Goal: Task Accomplishment & Management: Use online tool/utility

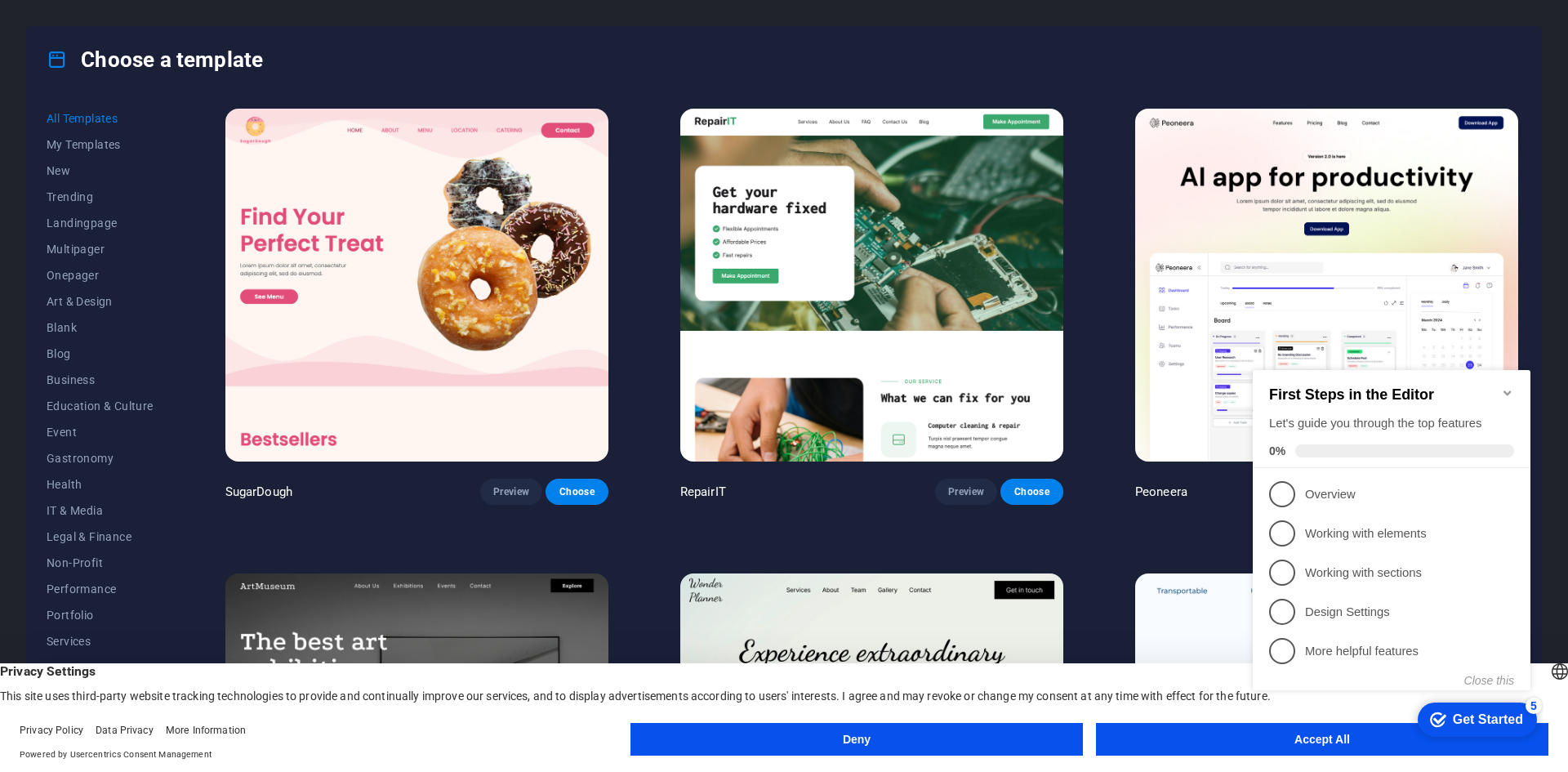
click at [1508, 388] on icon "Minimize checklist" at bounding box center [1507, 393] width 13 height 13
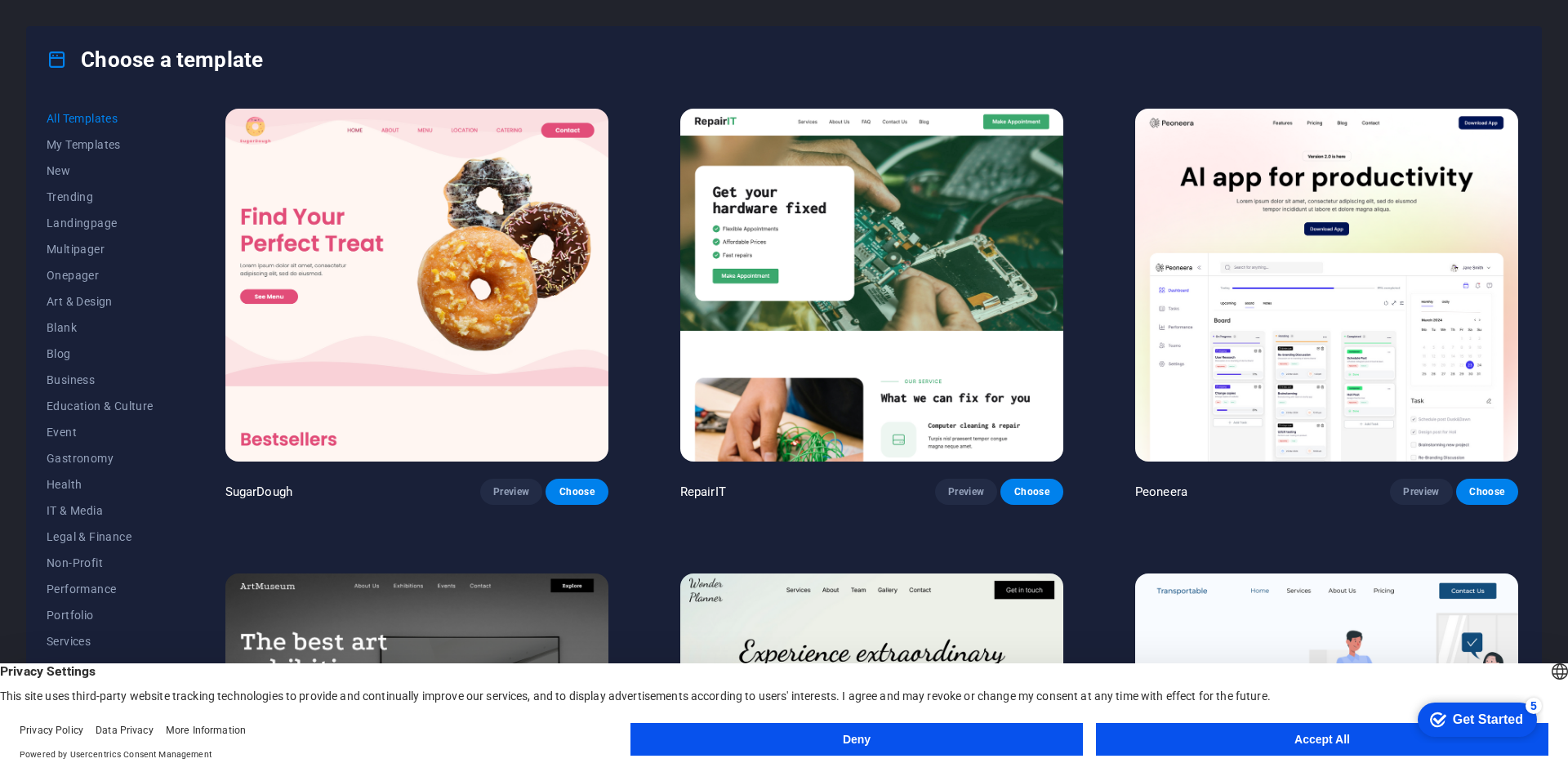
click at [977, 735] on button "Deny" at bounding box center [857, 739] width 453 height 33
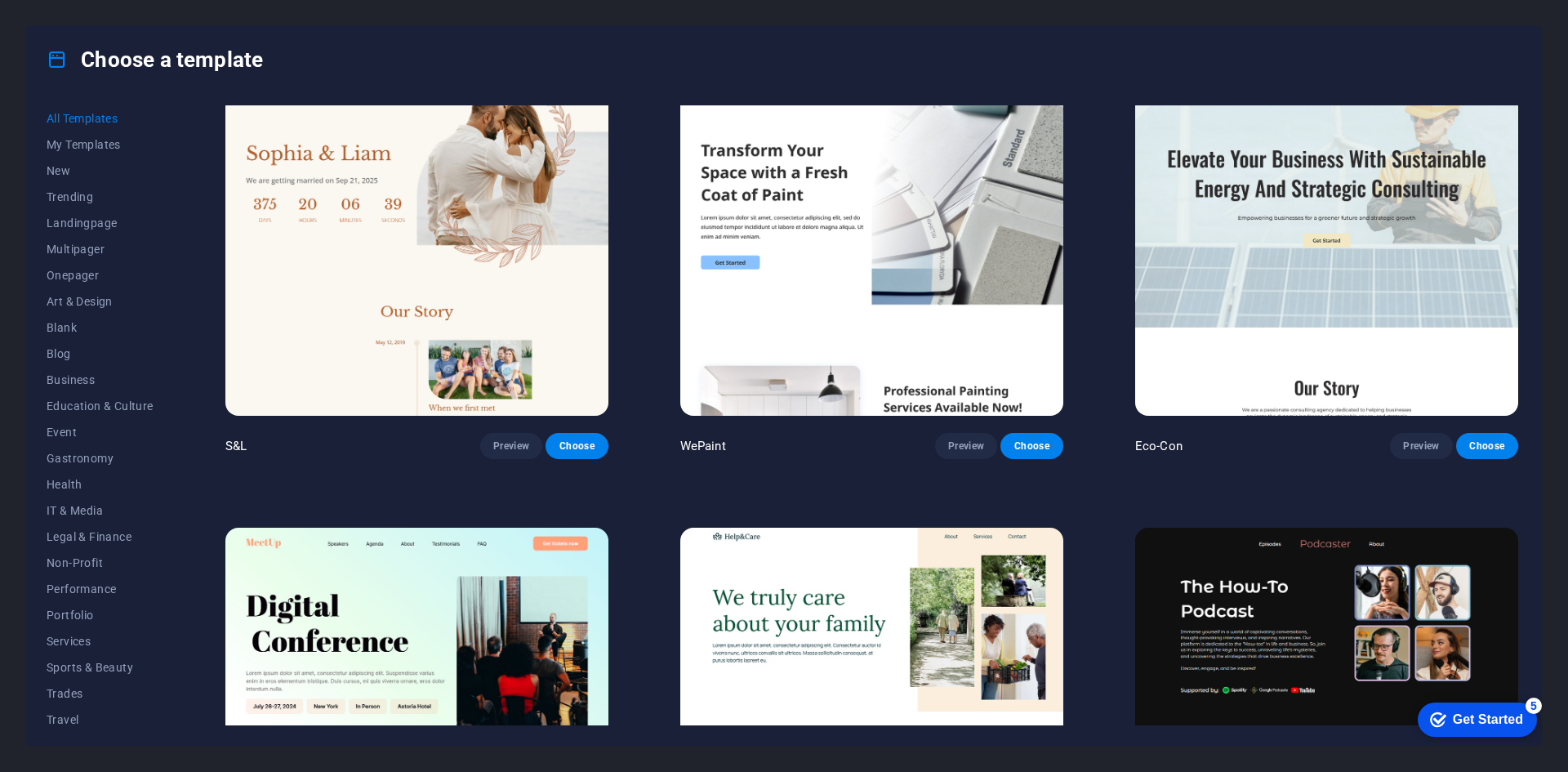
scroll to position [980, 0]
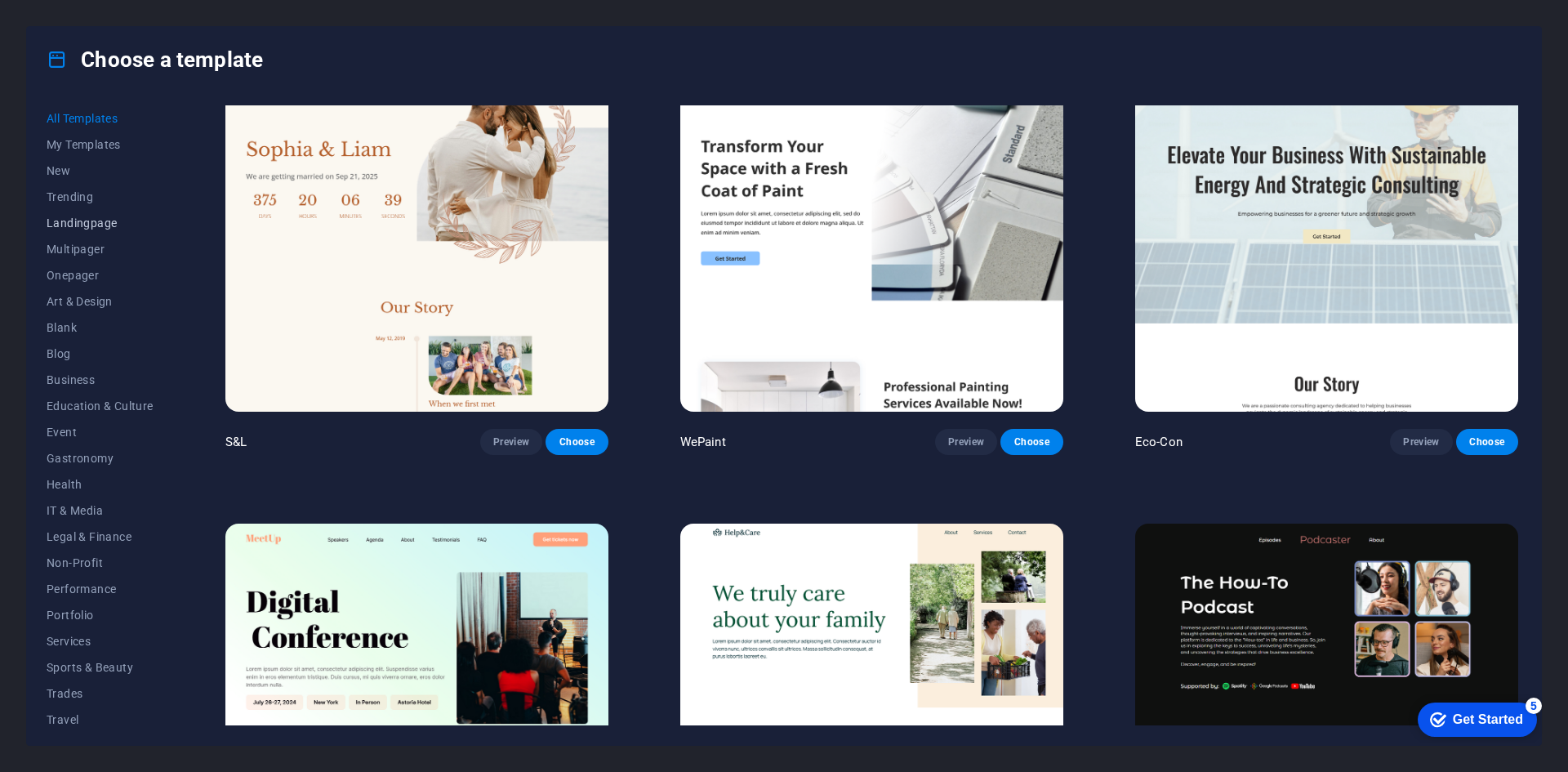
click at [89, 222] on span "Landingpage" at bounding box center [100, 223] width 107 height 13
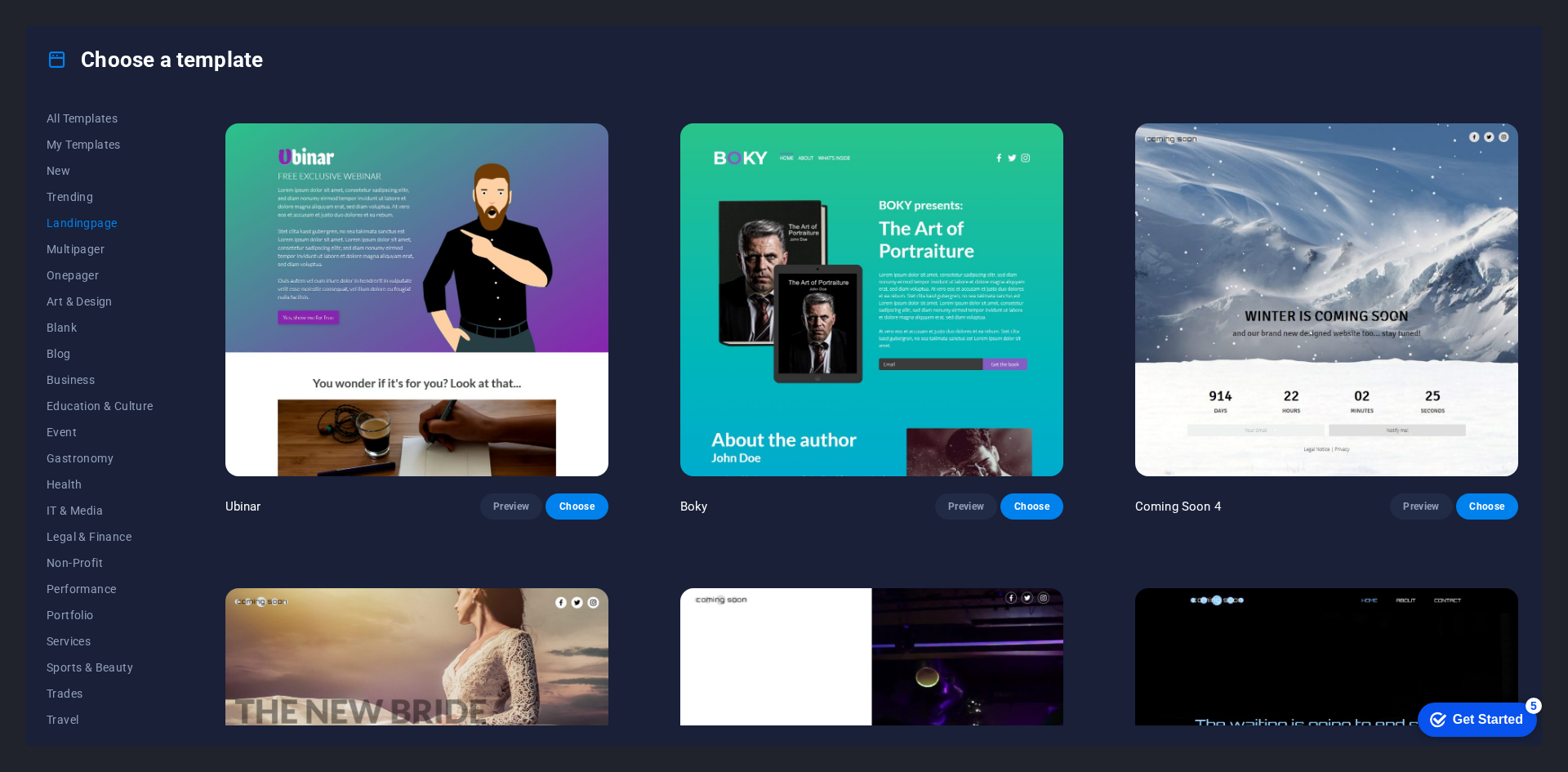
scroll to position [3237, 0]
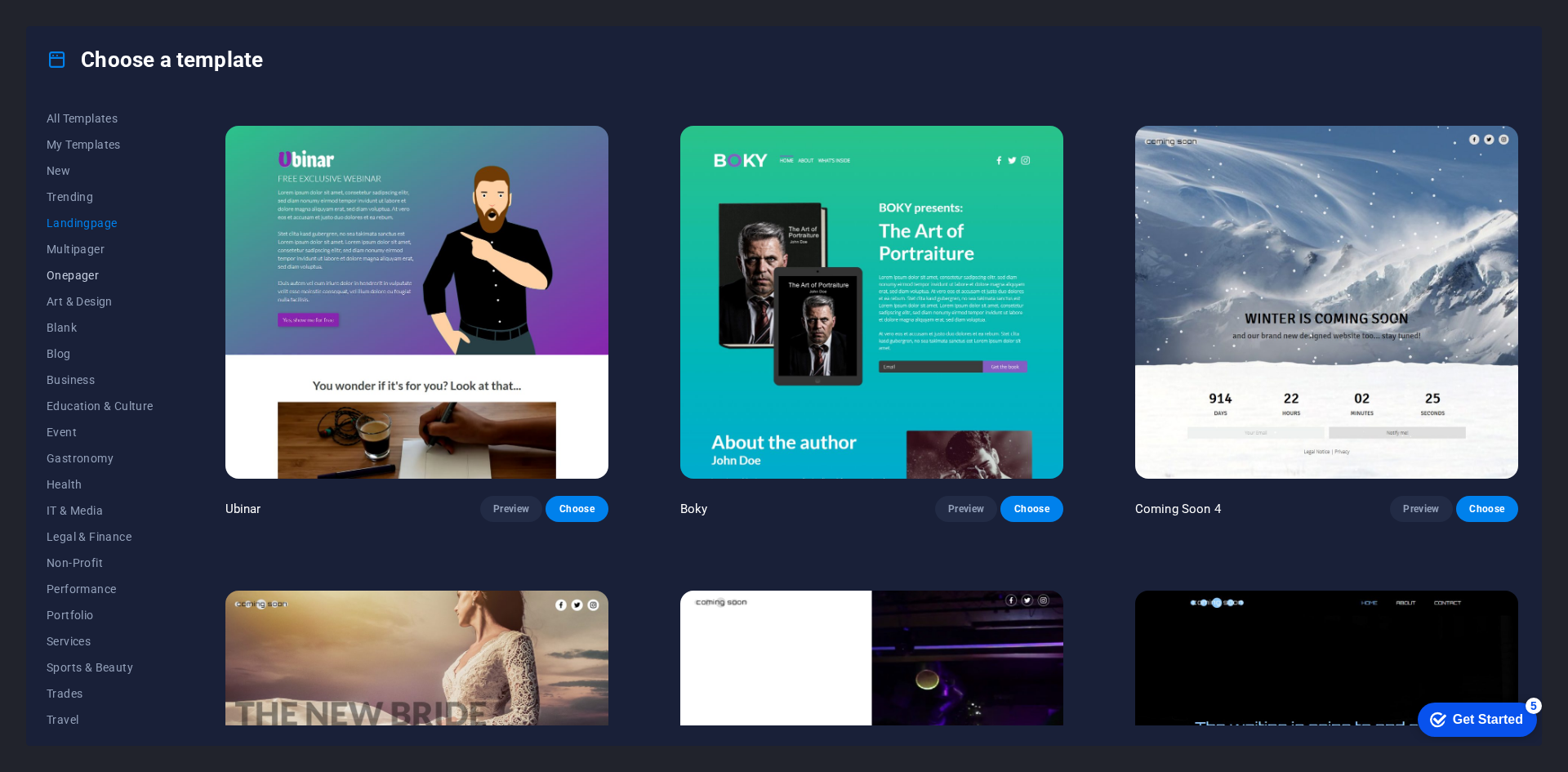
click at [71, 275] on span "Onepager" at bounding box center [100, 275] width 107 height 13
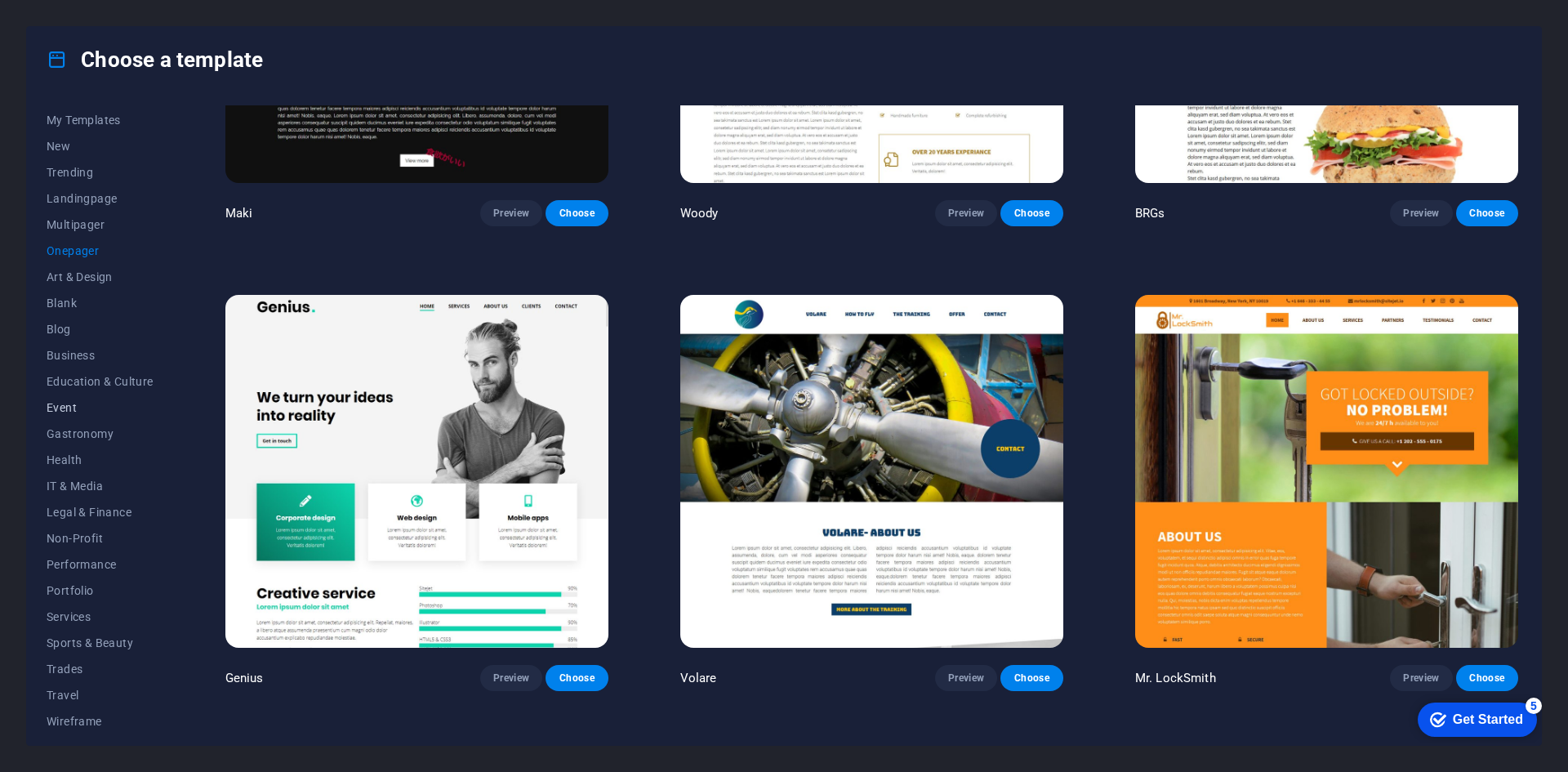
scroll to position [33, 0]
click at [88, 476] on span "IT & Media" at bounding box center [100, 476] width 107 height 13
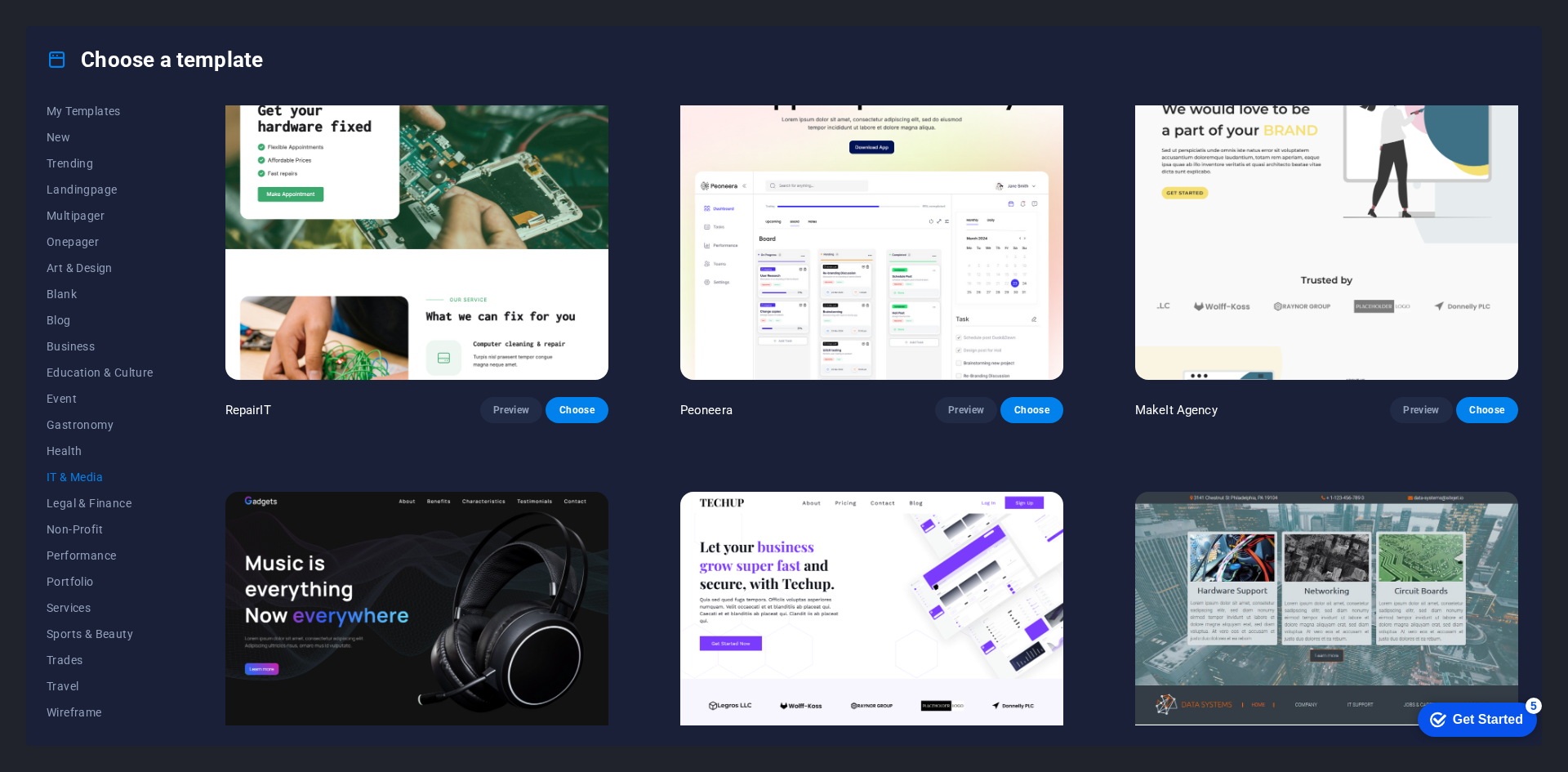
scroll to position [0, 0]
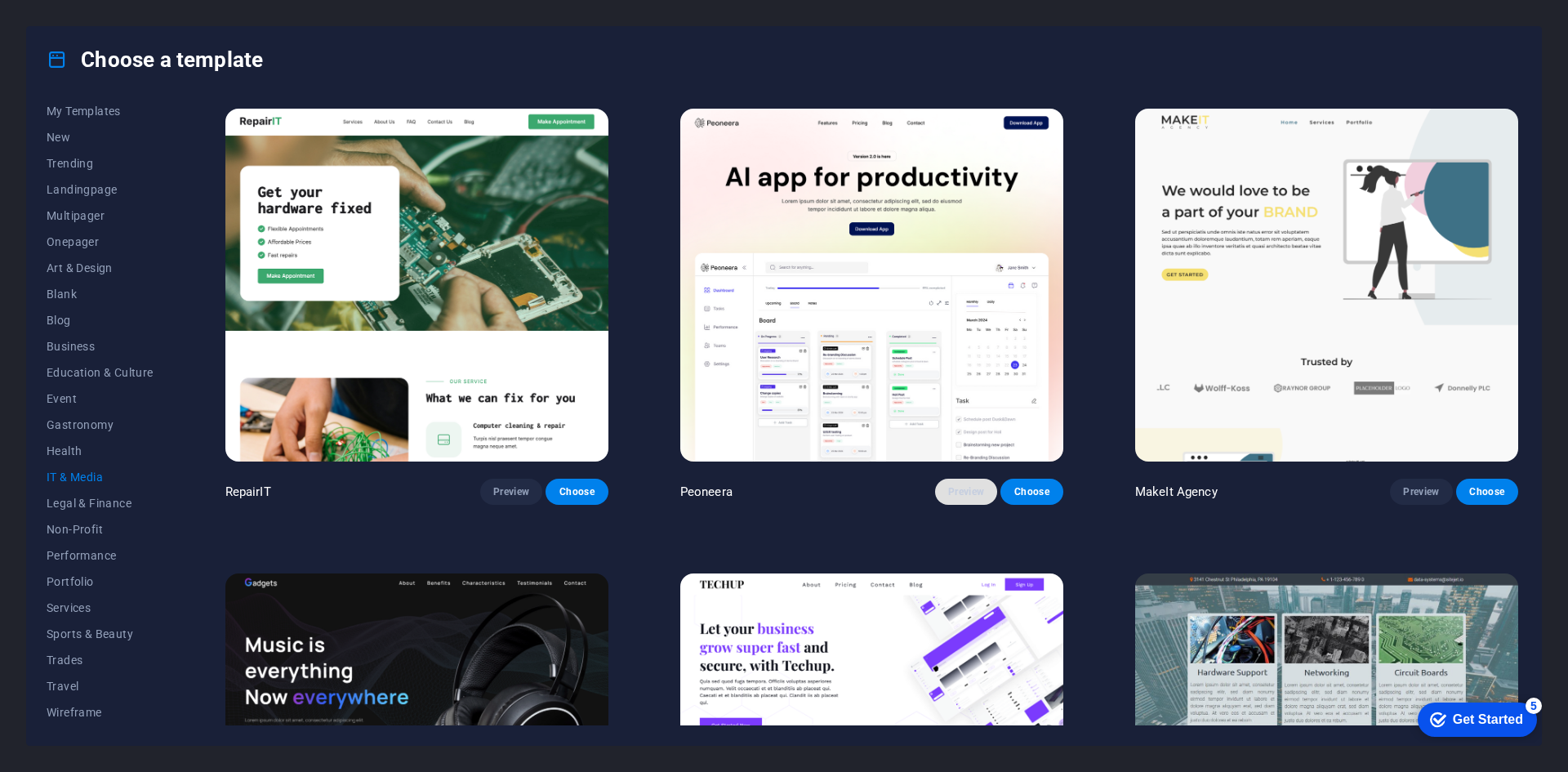
click at [969, 487] on span "Preview" at bounding box center [966, 491] width 36 height 13
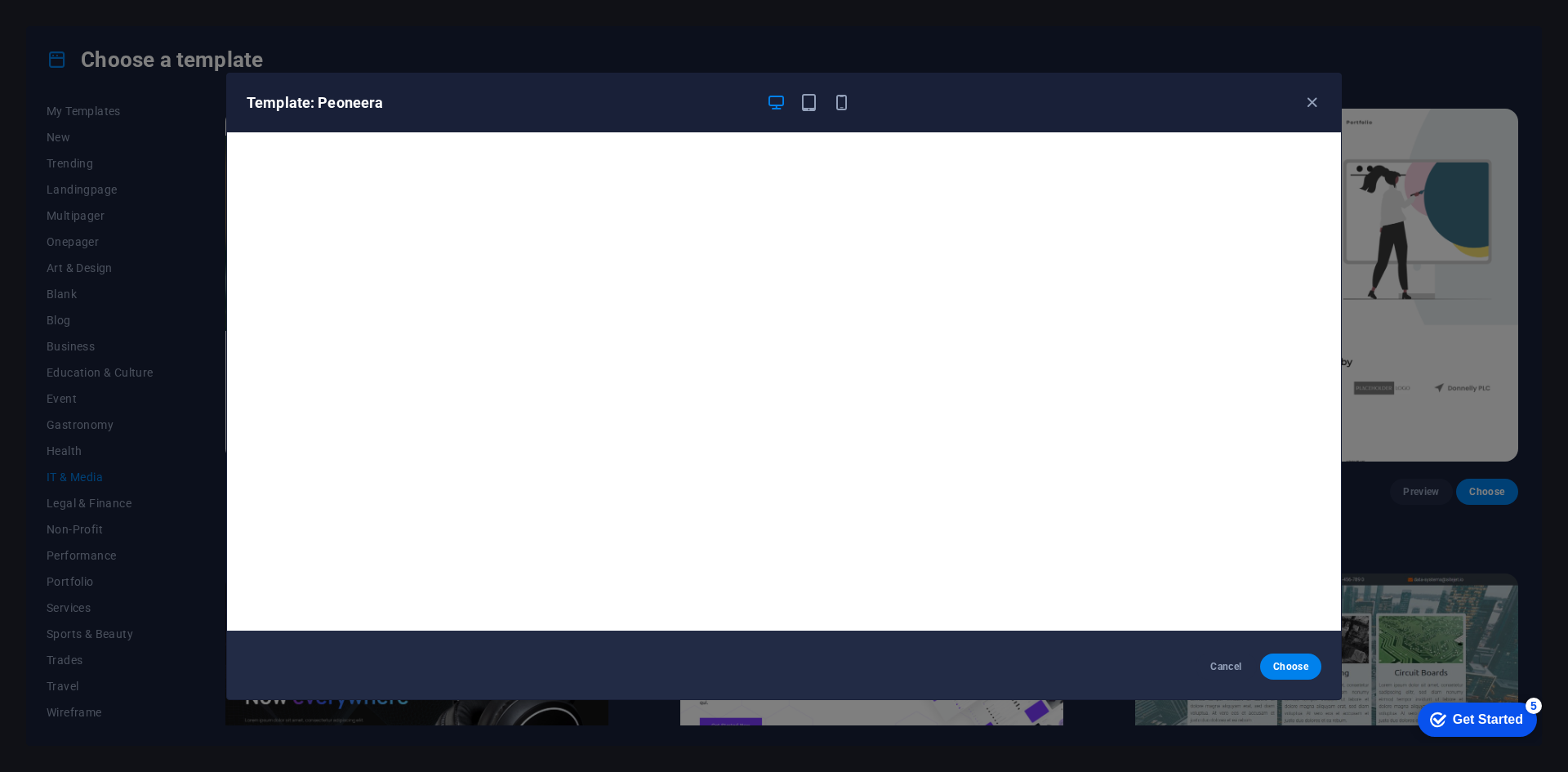
scroll to position [4, 0]
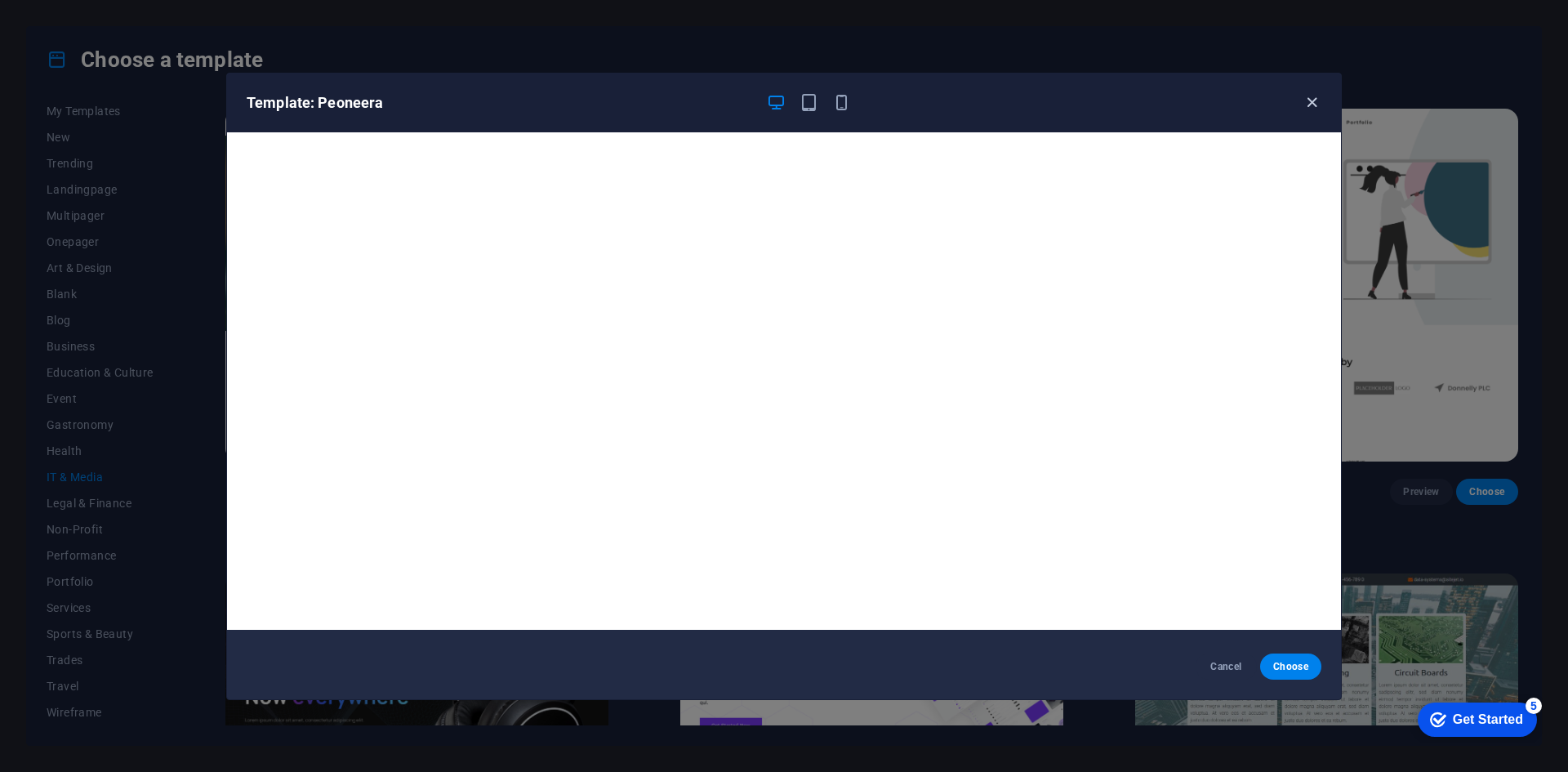
click at [1309, 100] on icon "button" at bounding box center [1312, 102] width 18 height 18
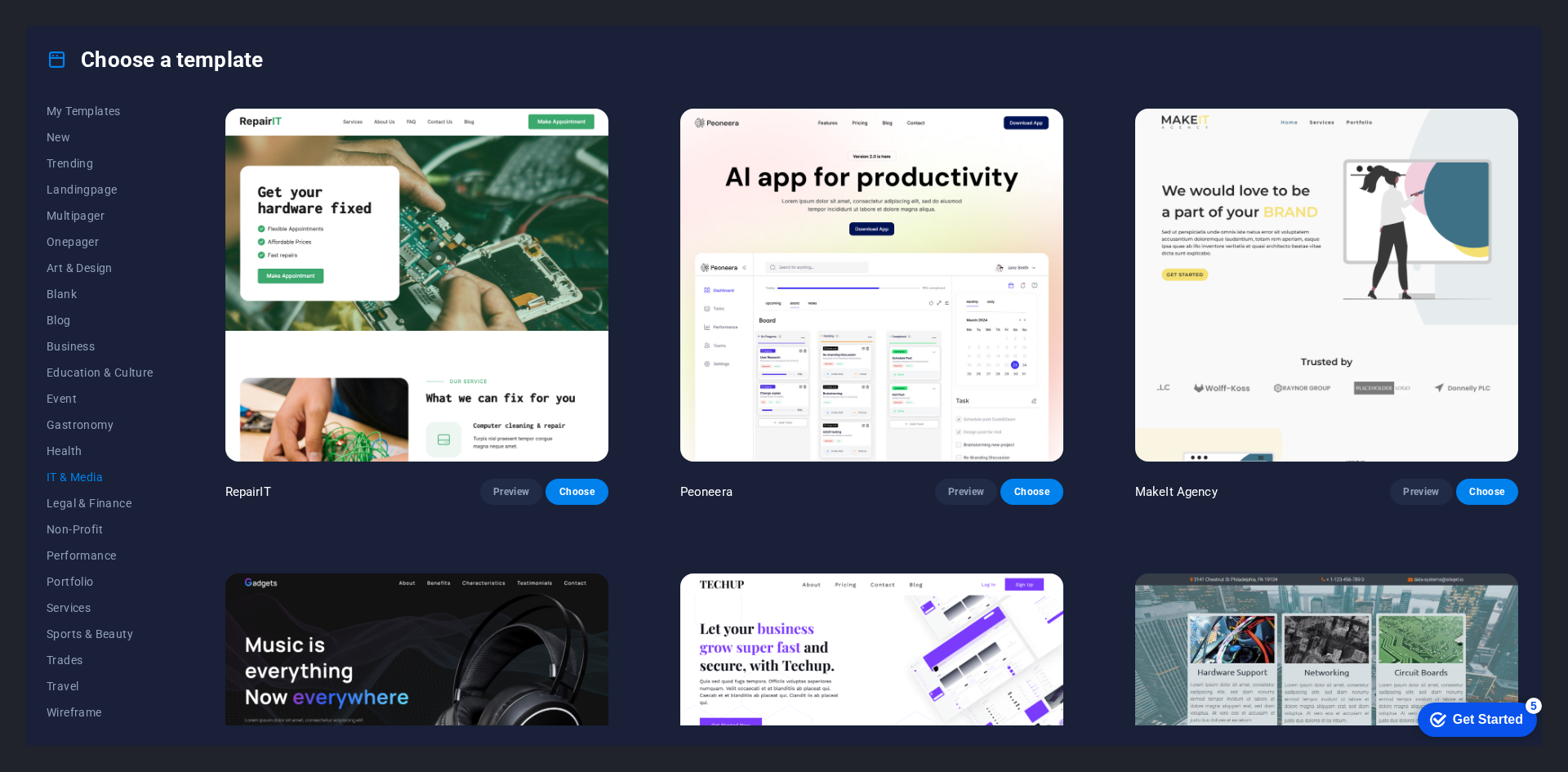
click at [438, 334] on img at bounding box center [417, 285] width 383 height 352
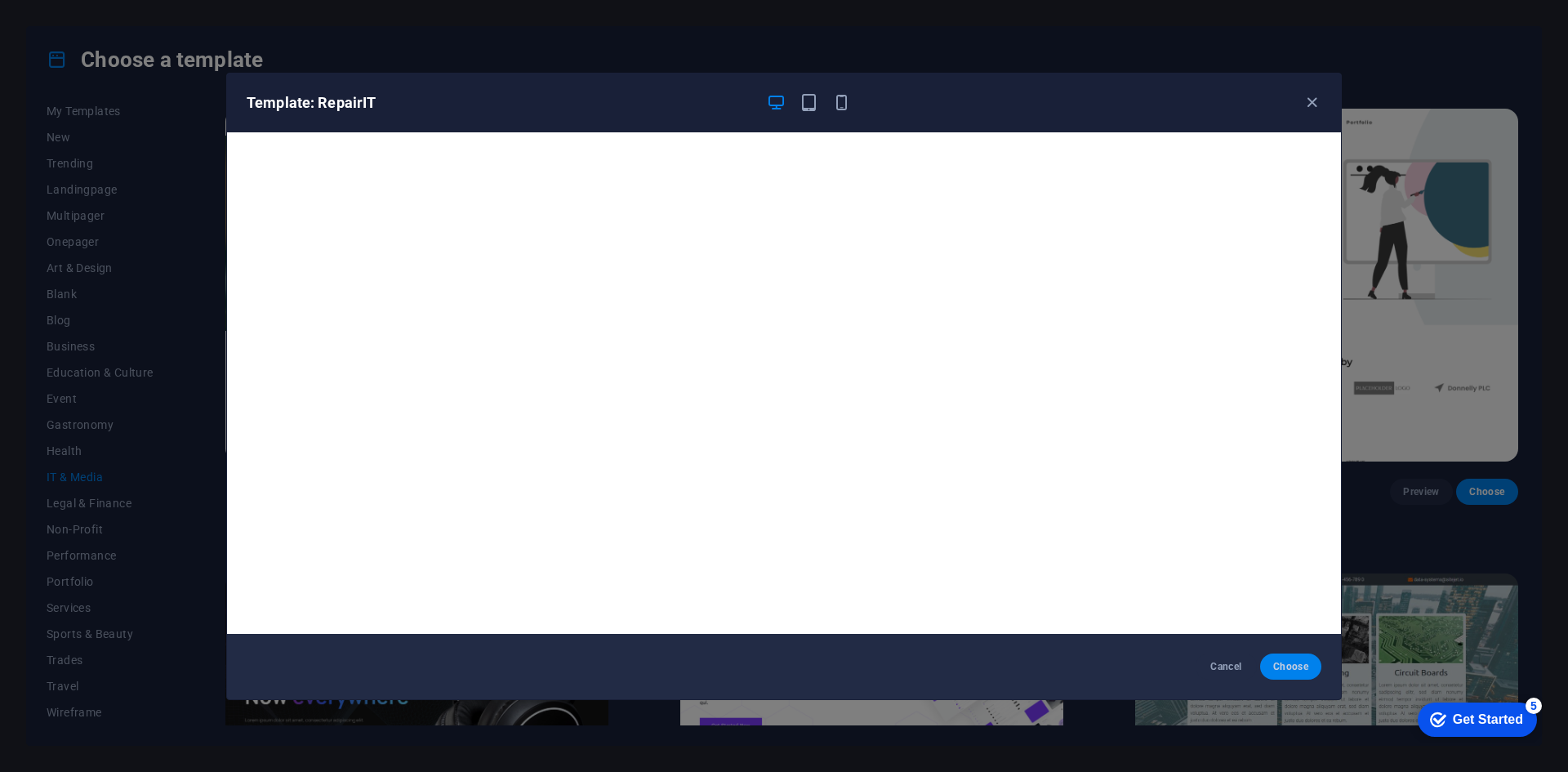
click at [1268, 668] on button "Choose" at bounding box center [1291, 666] width 62 height 26
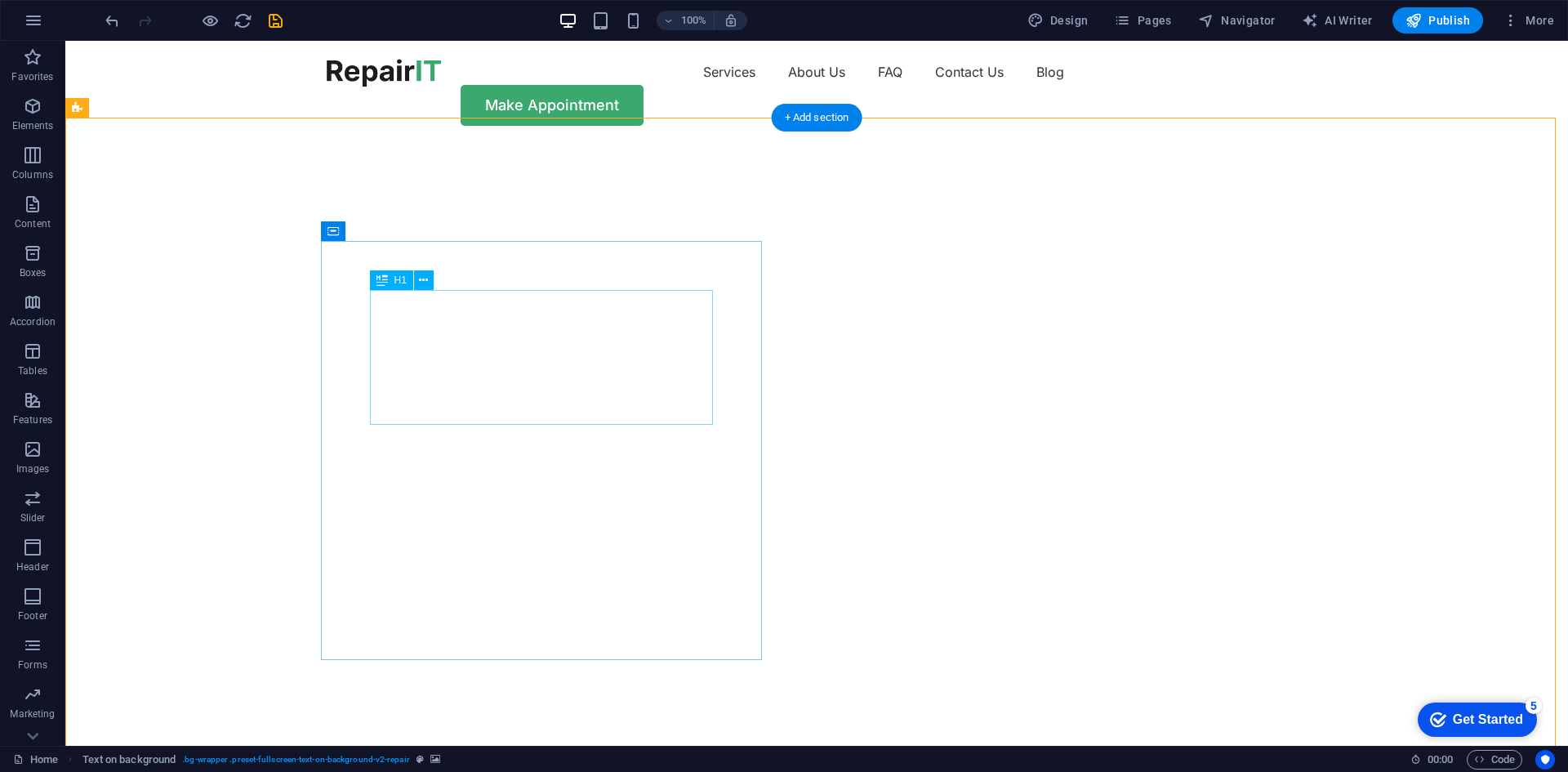
click at [429, 277] on button at bounding box center [423, 279] width 19 height 19
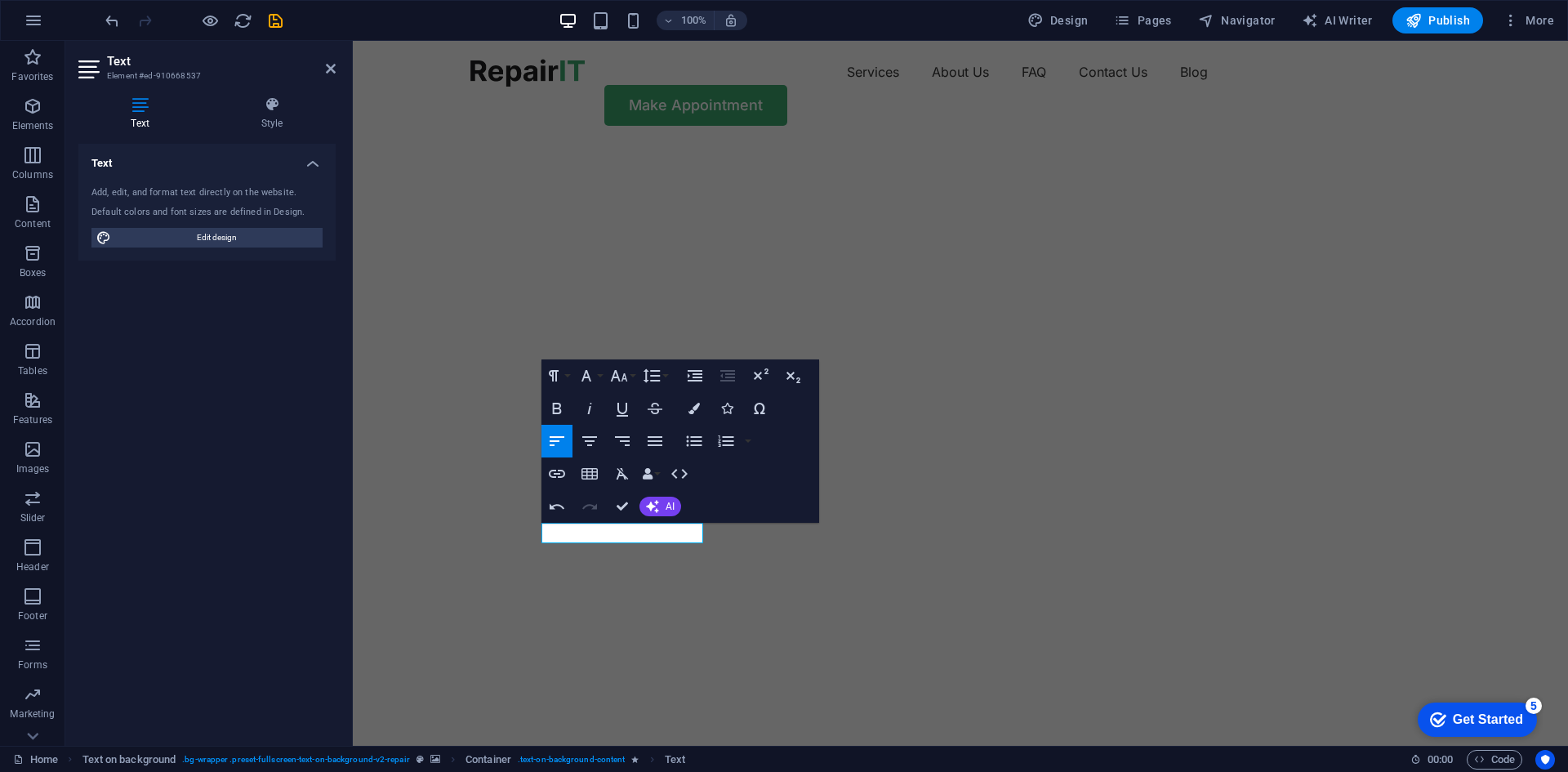
click at [1206, 144] on img "1/2" at bounding box center [954, 144] width 1203 height 0
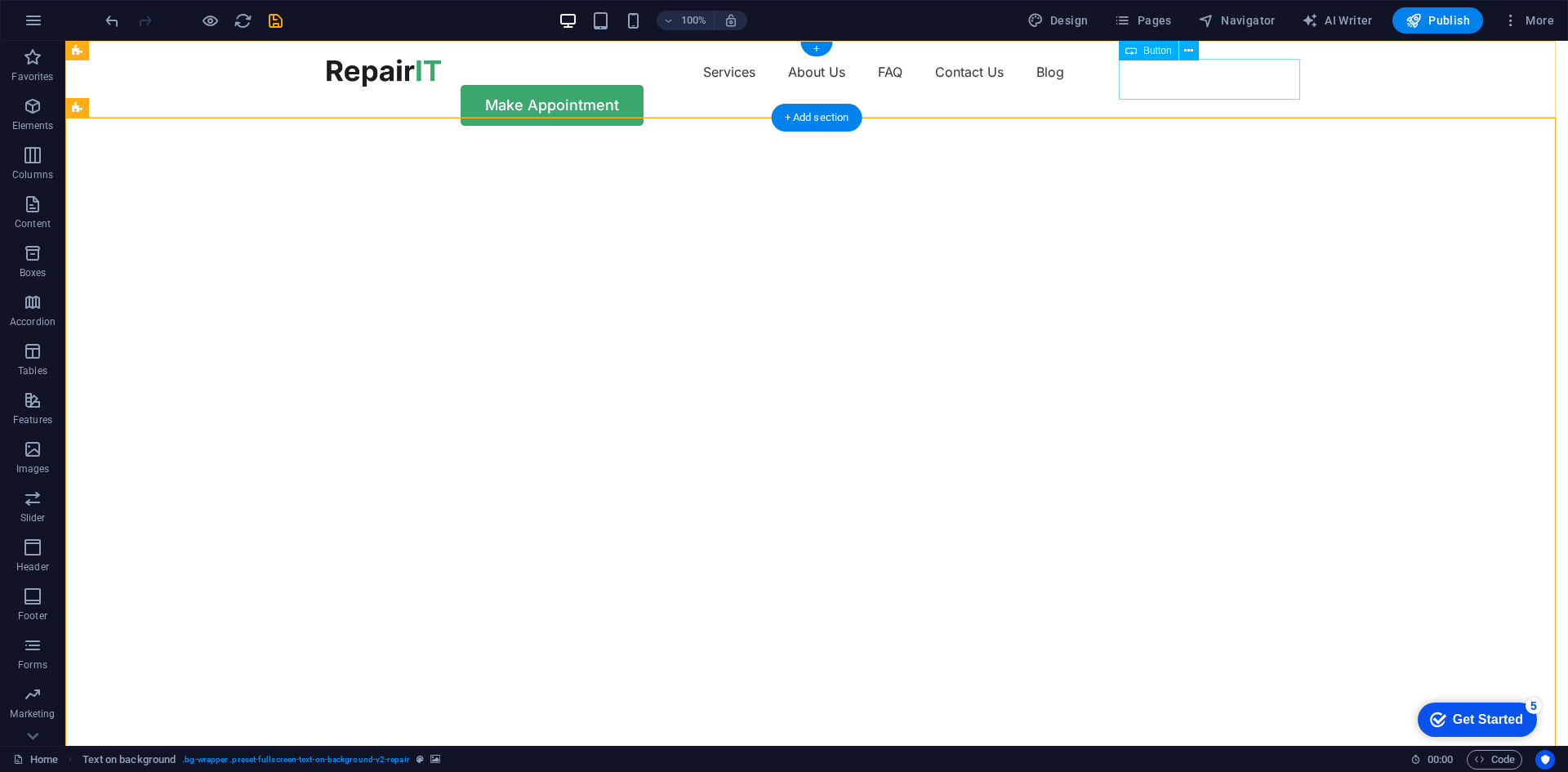
click at [1211, 85] on div "Make Appointment" at bounding box center [817, 106] width 980 height 40
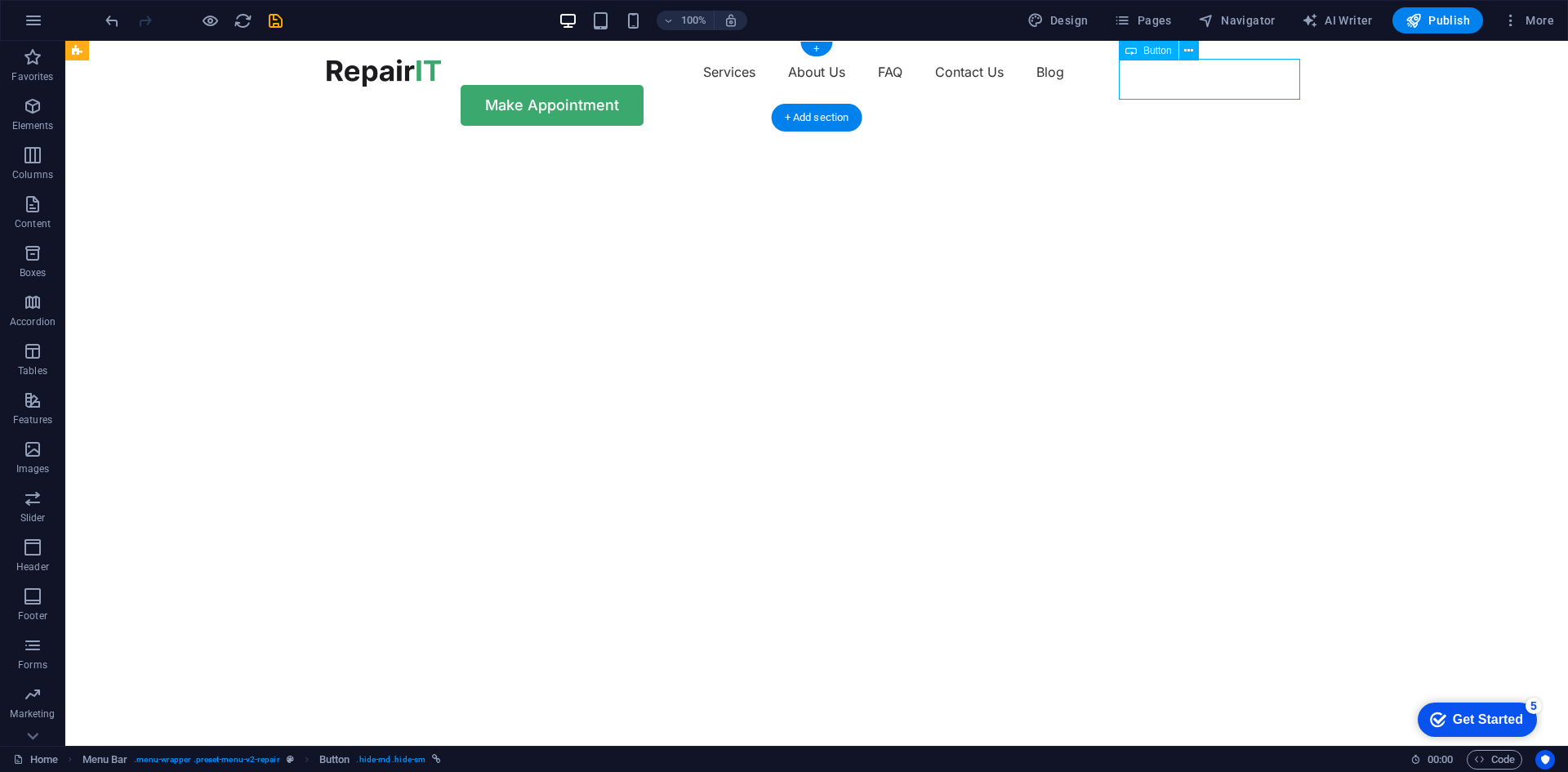
click at [1211, 85] on div "Make Appointment" at bounding box center [817, 106] width 980 height 40
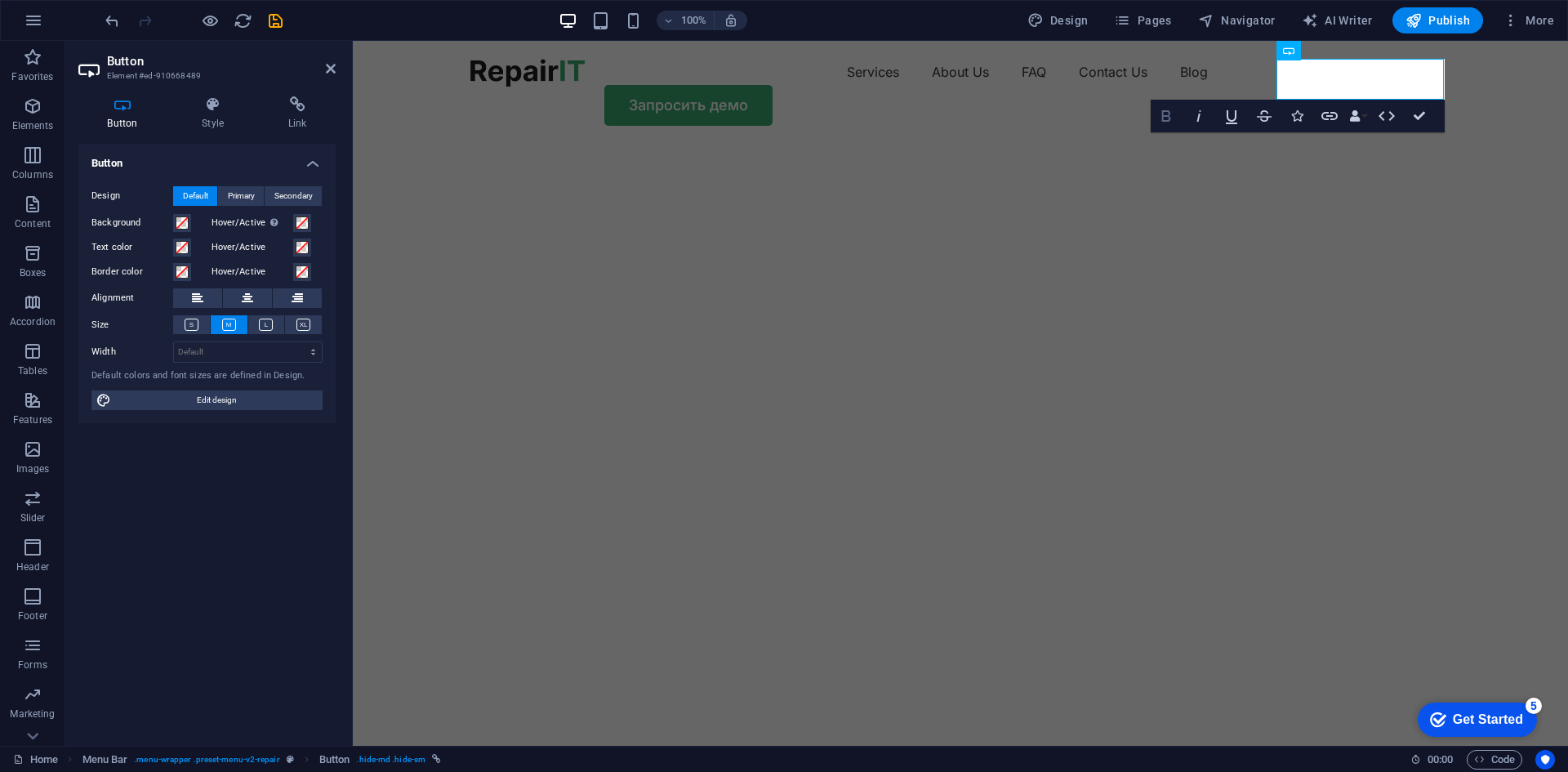
click at [1139, 144] on img "1/2" at bounding box center [954, 144] width 1203 height 0
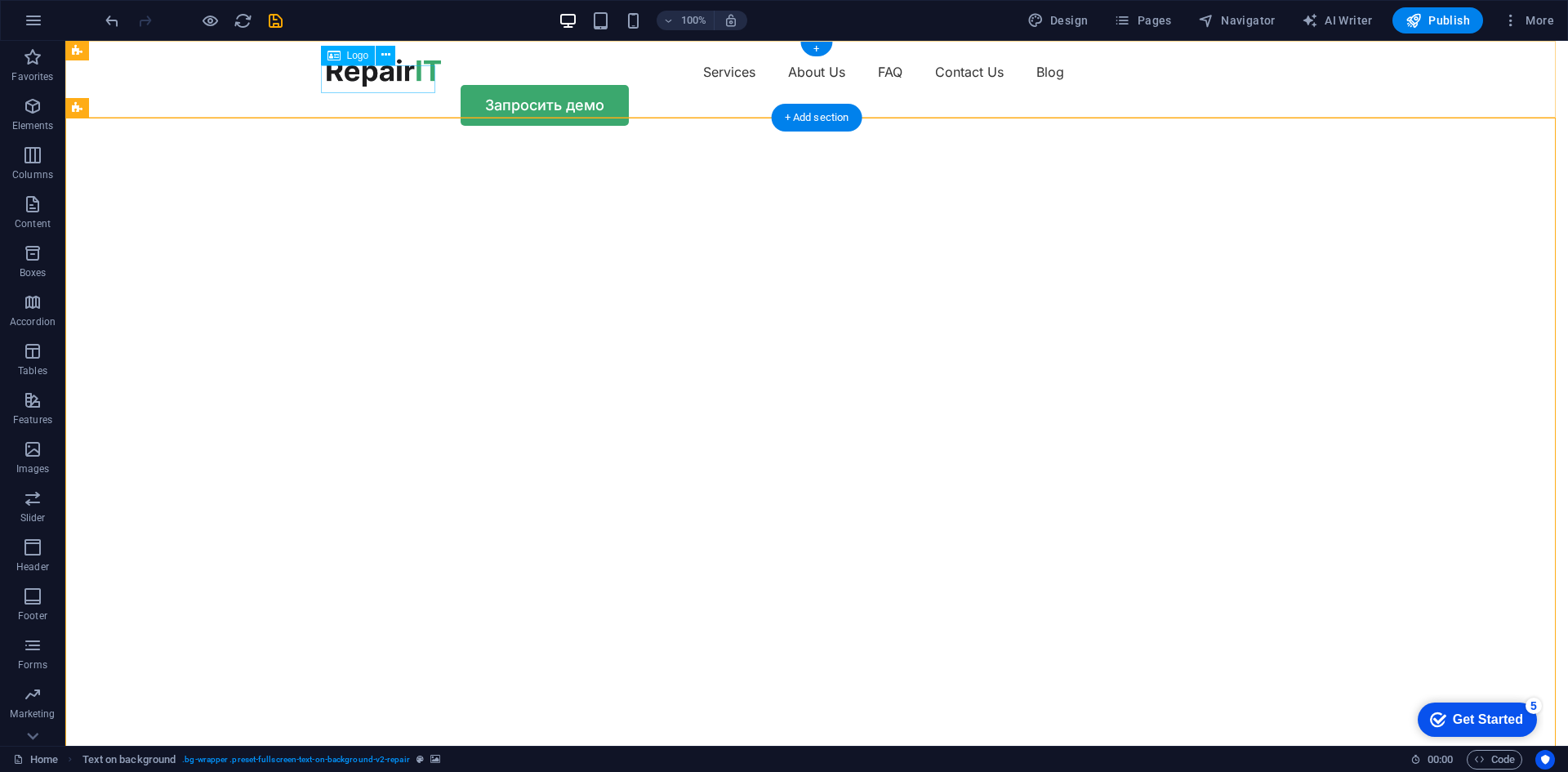
click at [359, 66] on div at bounding box center [384, 73] width 115 height 28
select select "px"
click at [359, 66] on div at bounding box center [384, 73] width 115 height 28
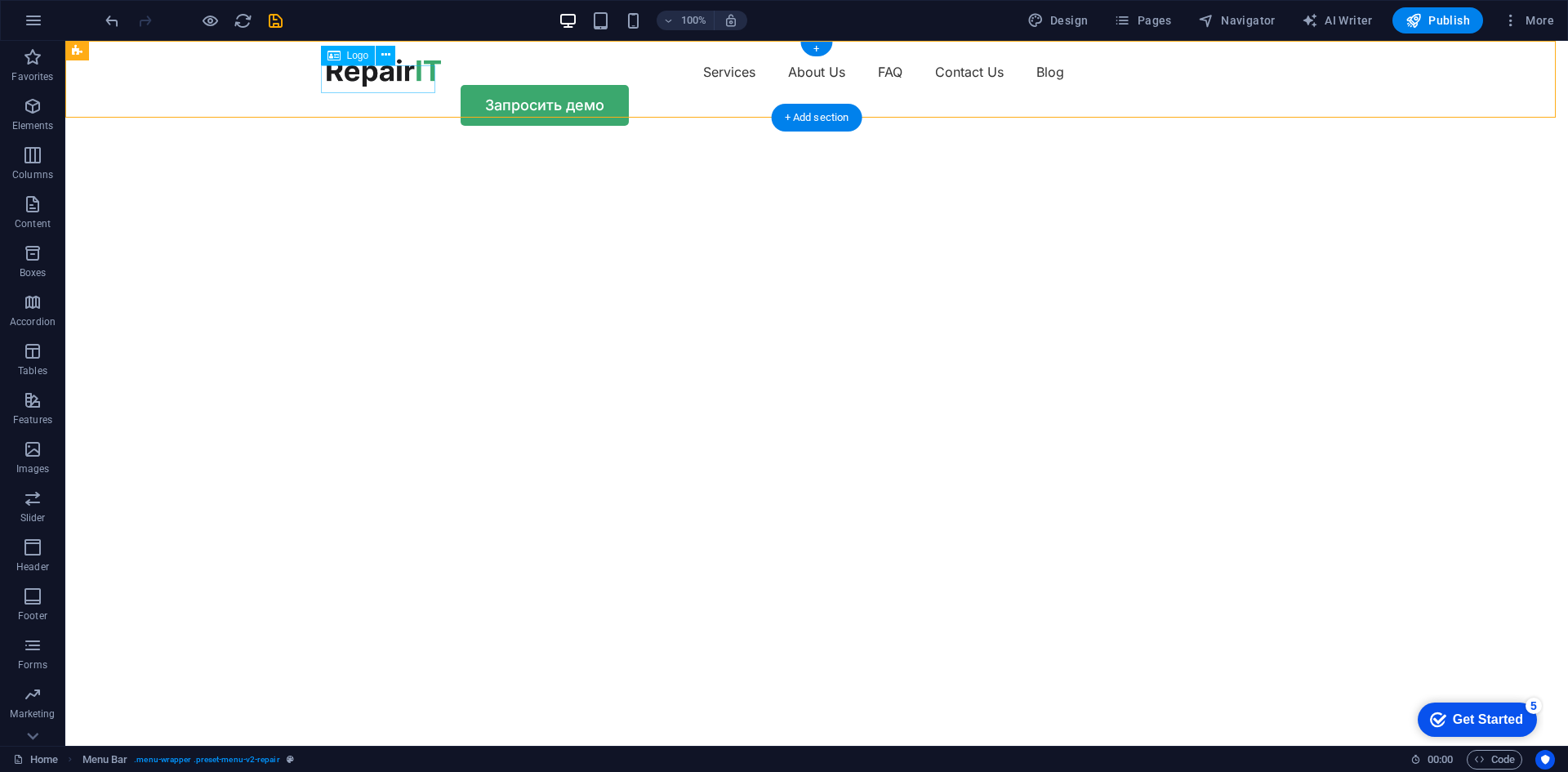
select select "px"
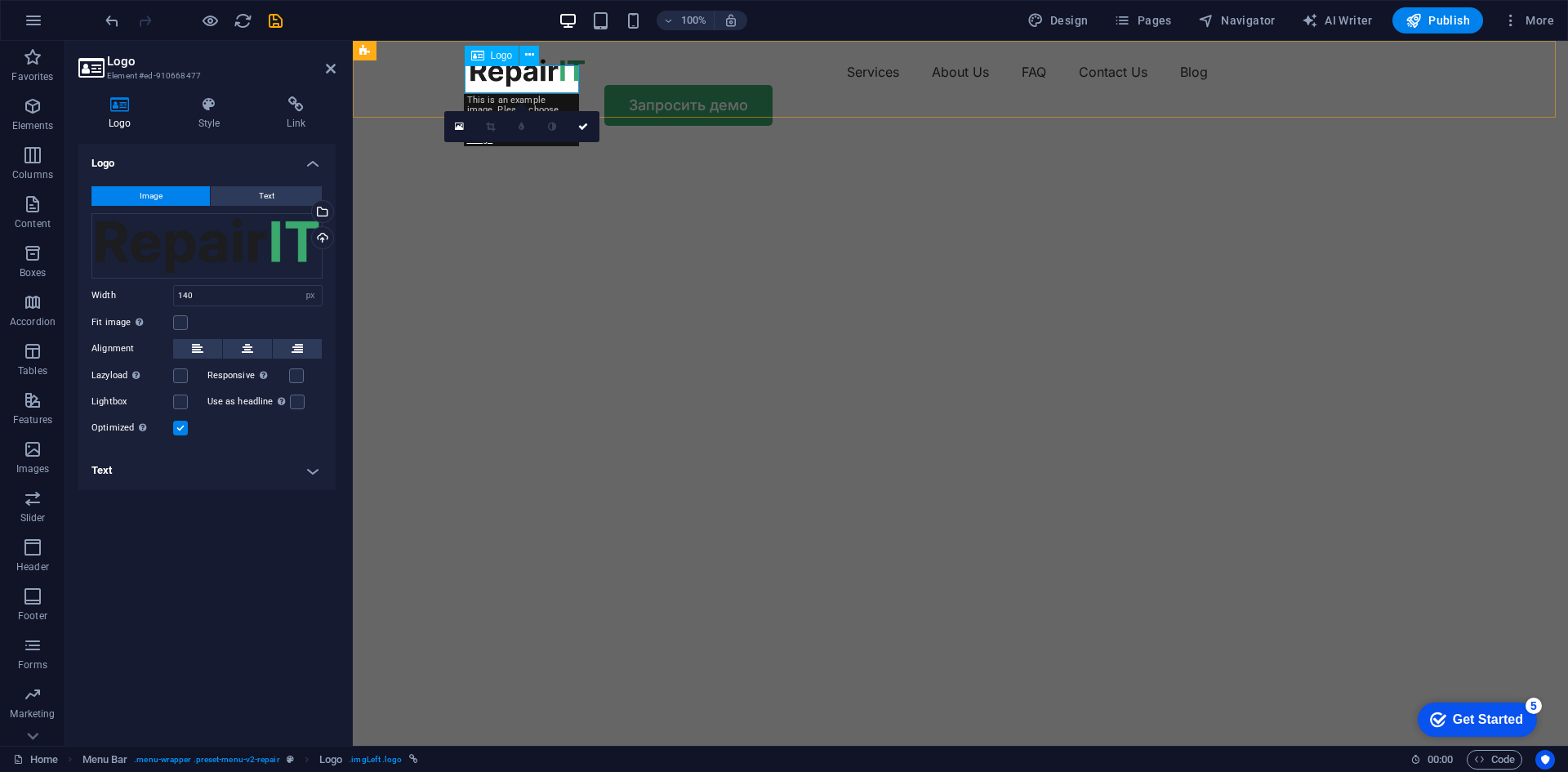
click at [519, 80] on div at bounding box center [527, 73] width 115 height 28
click at [222, 259] on div "Drag files here, click to choose files or select files from Files or our free s…" at bounding box center [207, 245] width 231 height 65
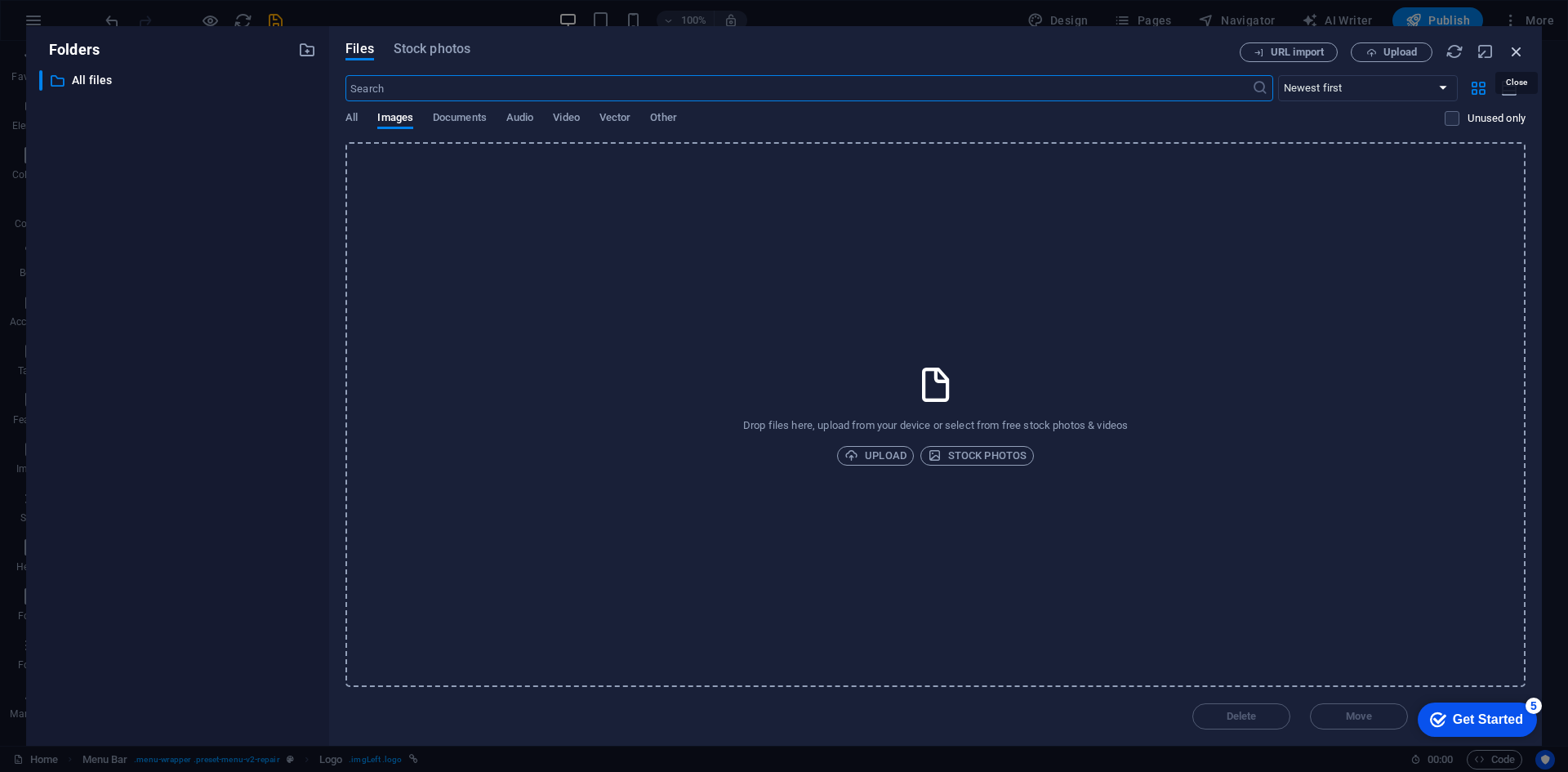
click at [1508, 52] on icon "button" at bounding box center [1517, 51] width 18 height 18
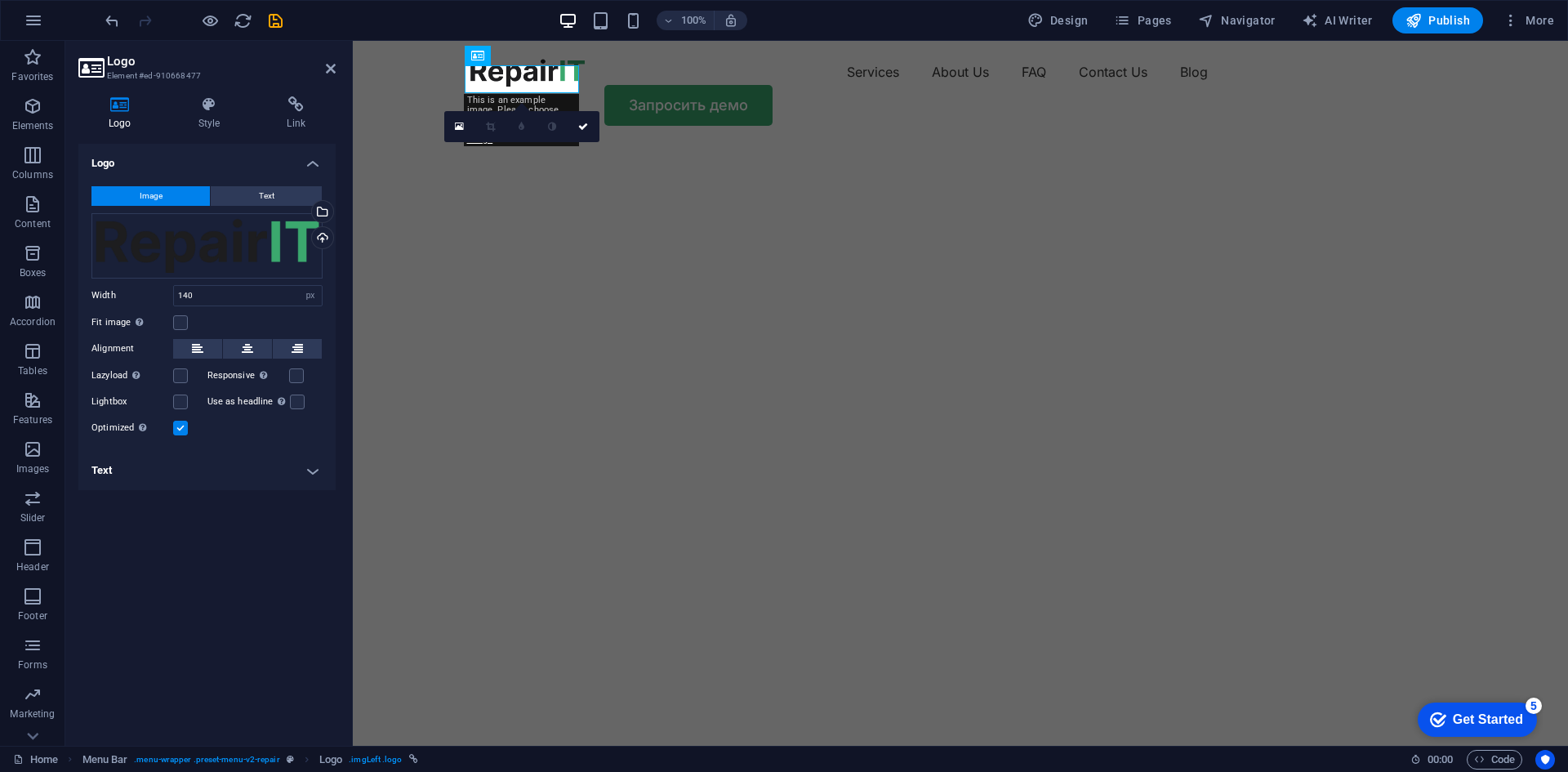
click at [253, 184] on div "Image Text Drag files here, click to choose files or select files from Files or…" at bounding box center [207, 312] width 257 height 277
click at [259, 190] on span "Text" at bounding box center [266, 196] width 16 height 19
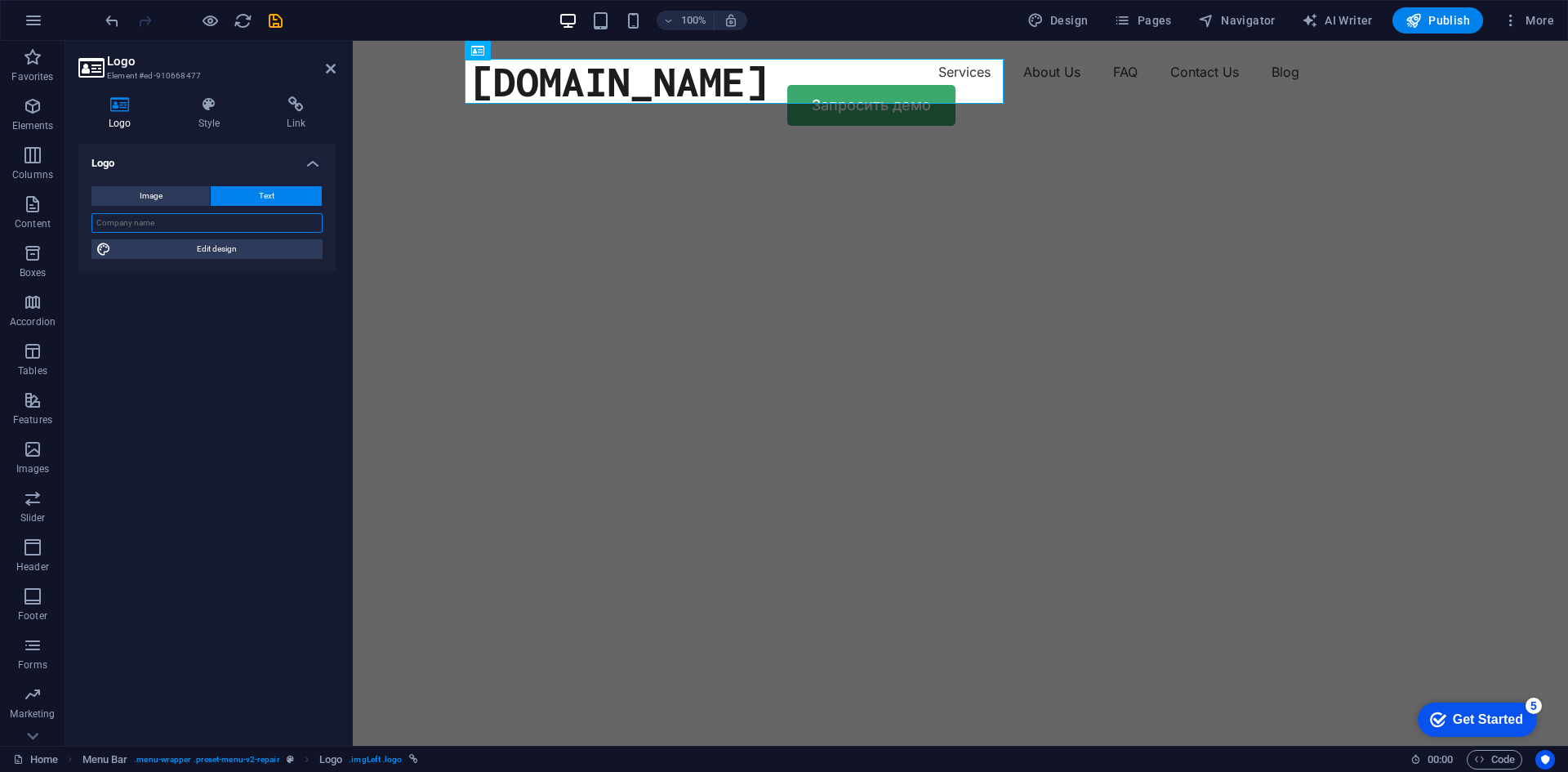
click at [201, 225] on input "text" at bounding box center [207, 222] width 231 height 19
type input "[PERSON_NAME]"
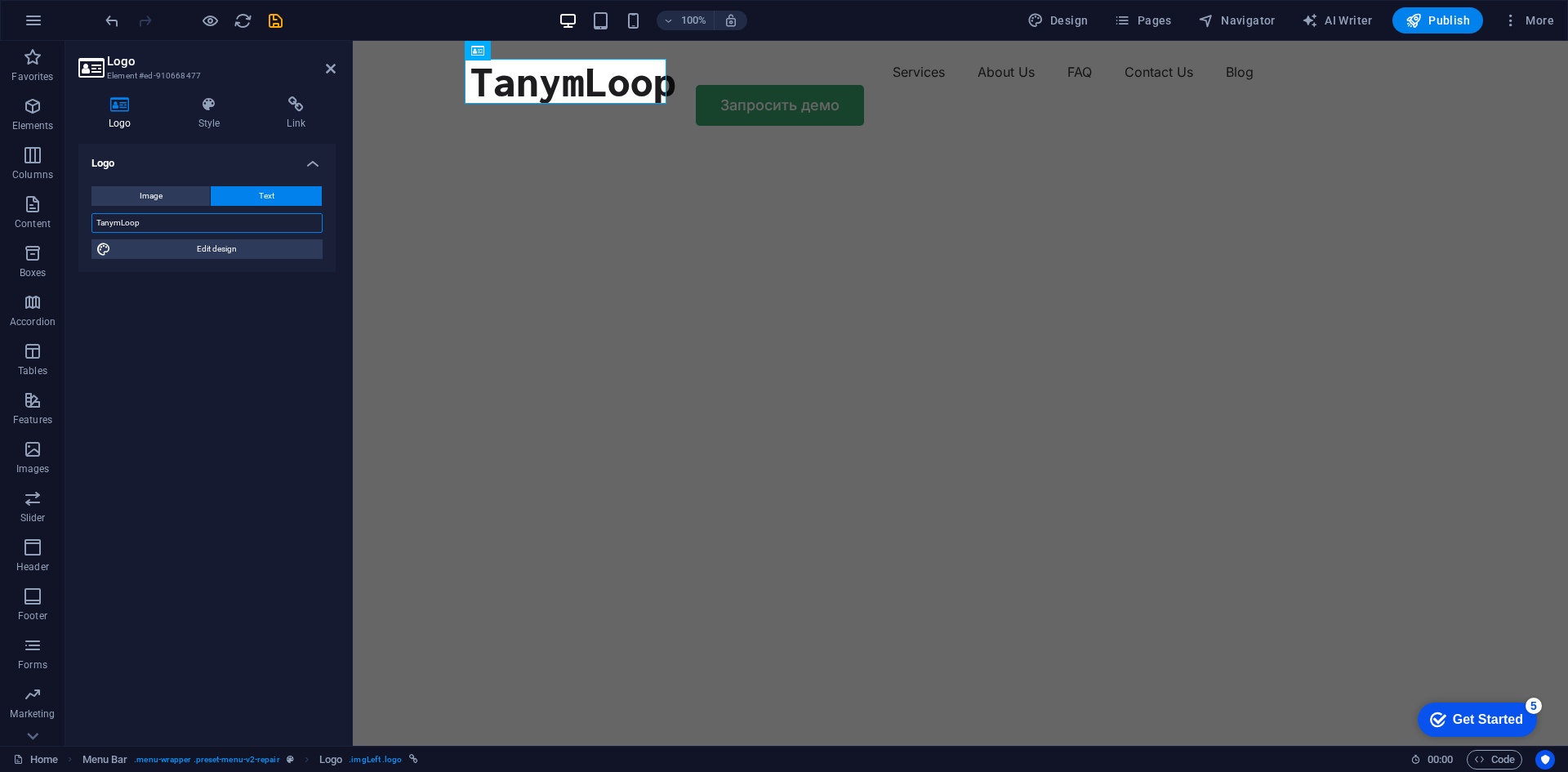
type input "TanymLoop"
click at [323, 64] on h2 "Logo" at bounding box center [221, 62] width 229 height 15
click at [330, 68] on icon at bounding box center [330, 69] width 10 height 13
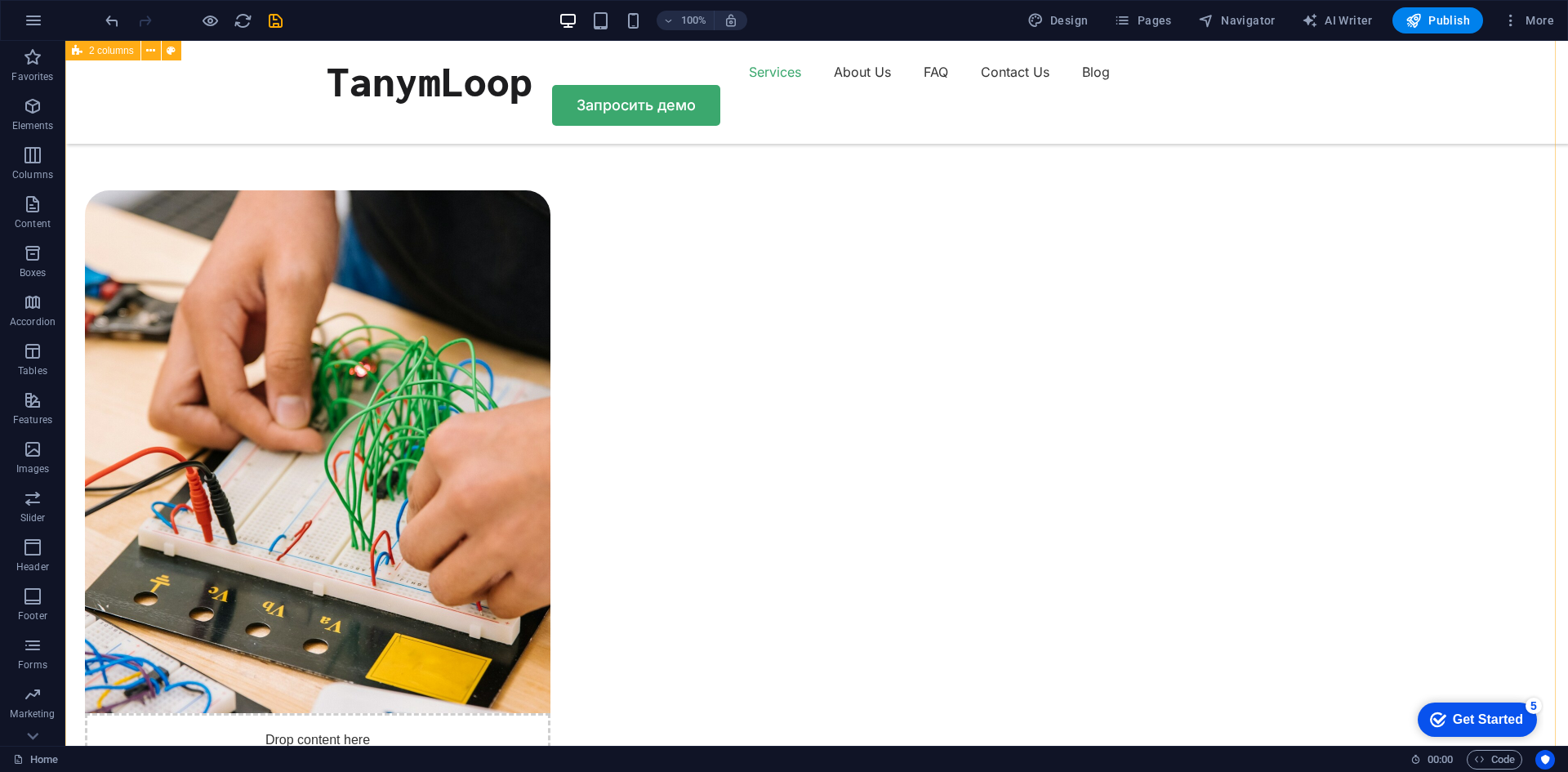
scroll to position [1225, 0]
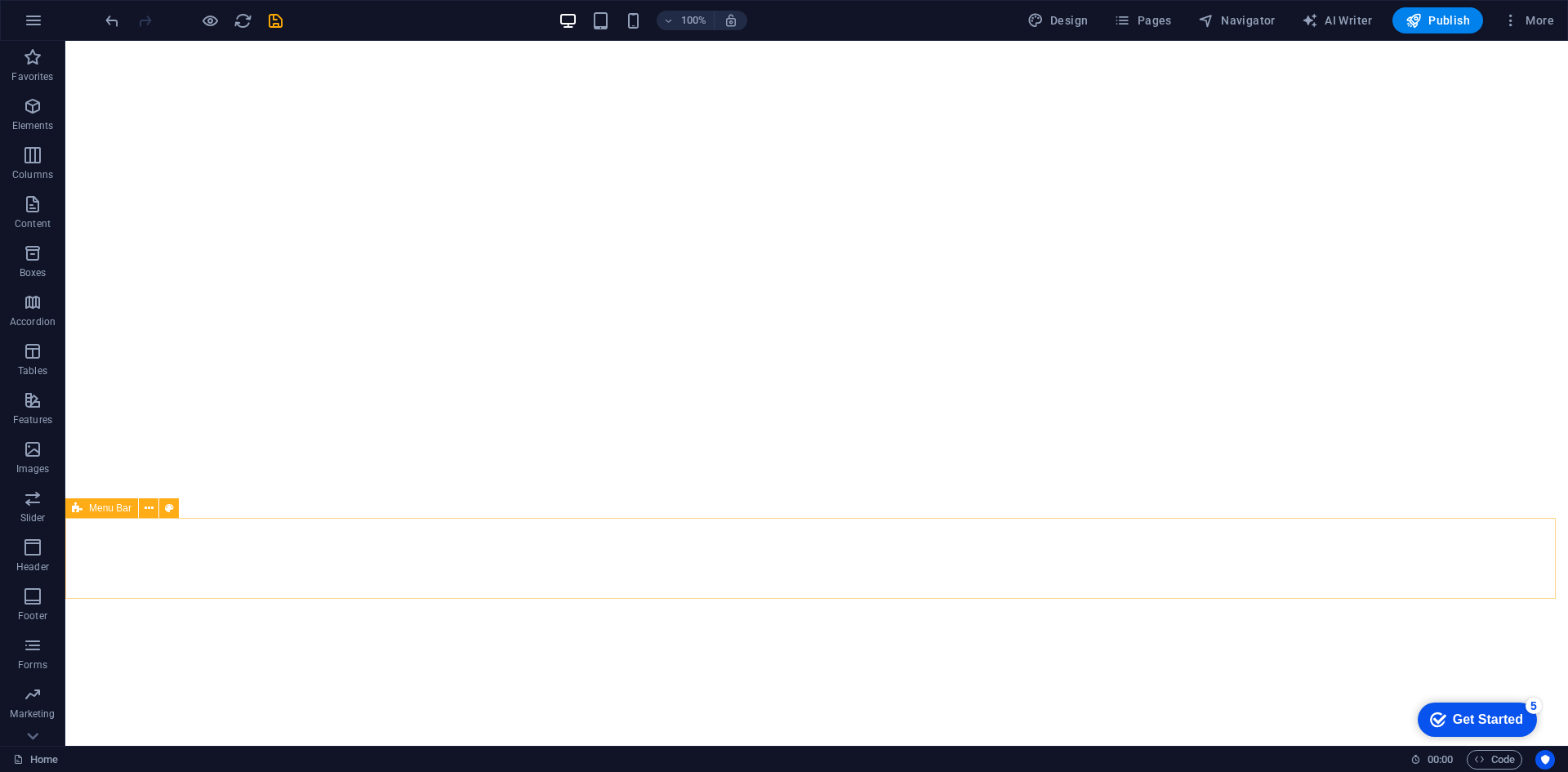
scroll to position [0, 0]
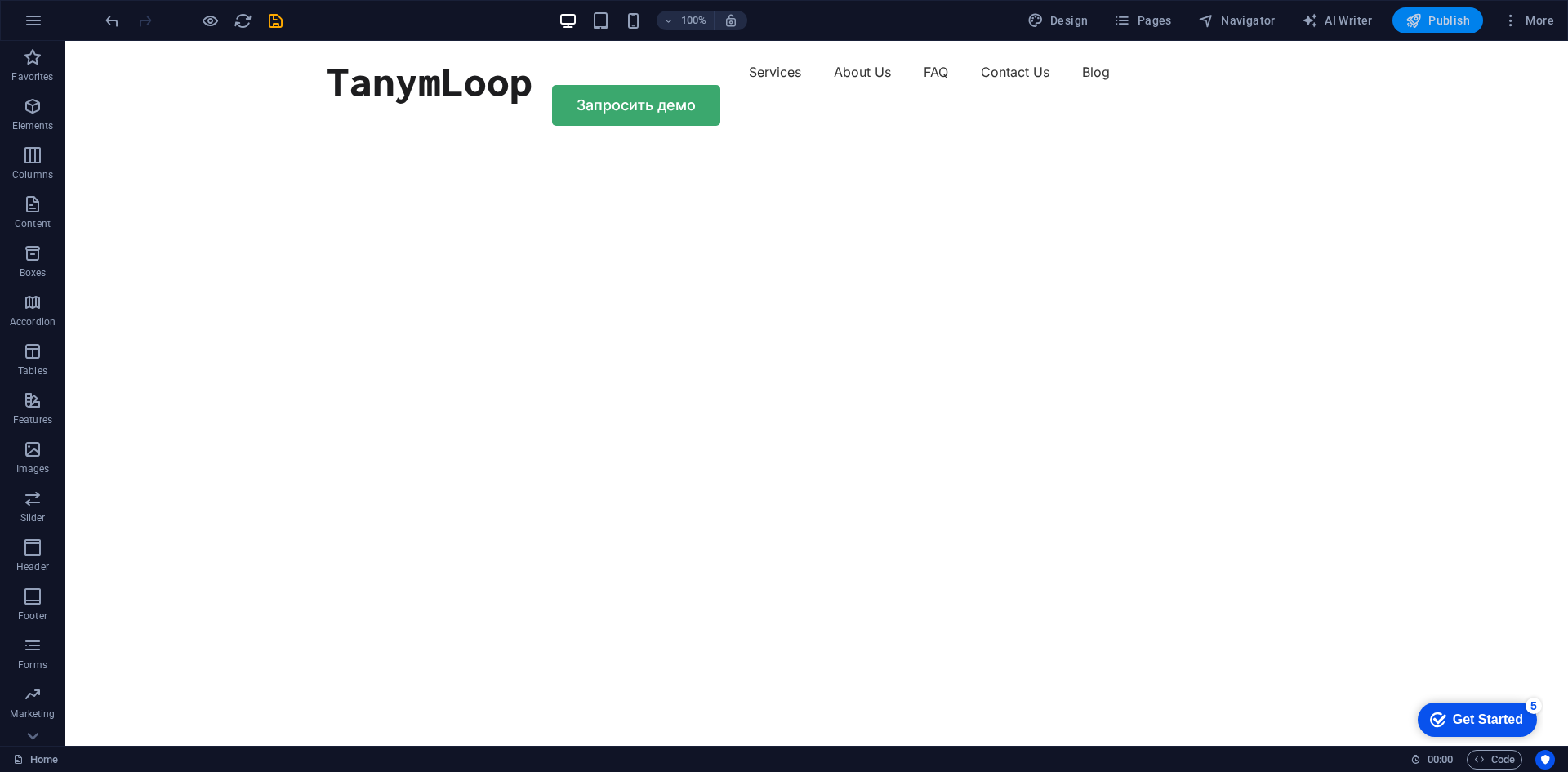
click at [1447, 21] on span "Publish" at bounding box center [1438, 20] width 64 height 17
